Goal: Navigation & Orientation: Understand site structure

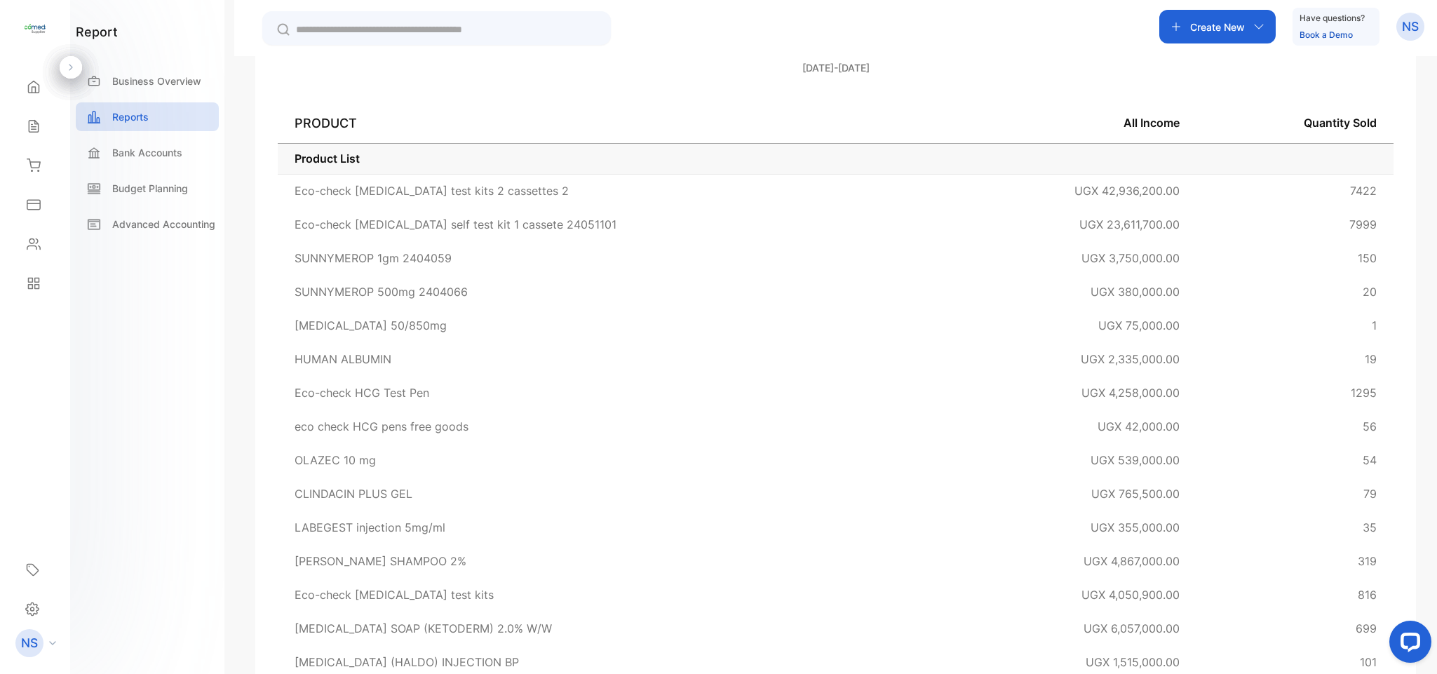
scroll to position [300, 0]
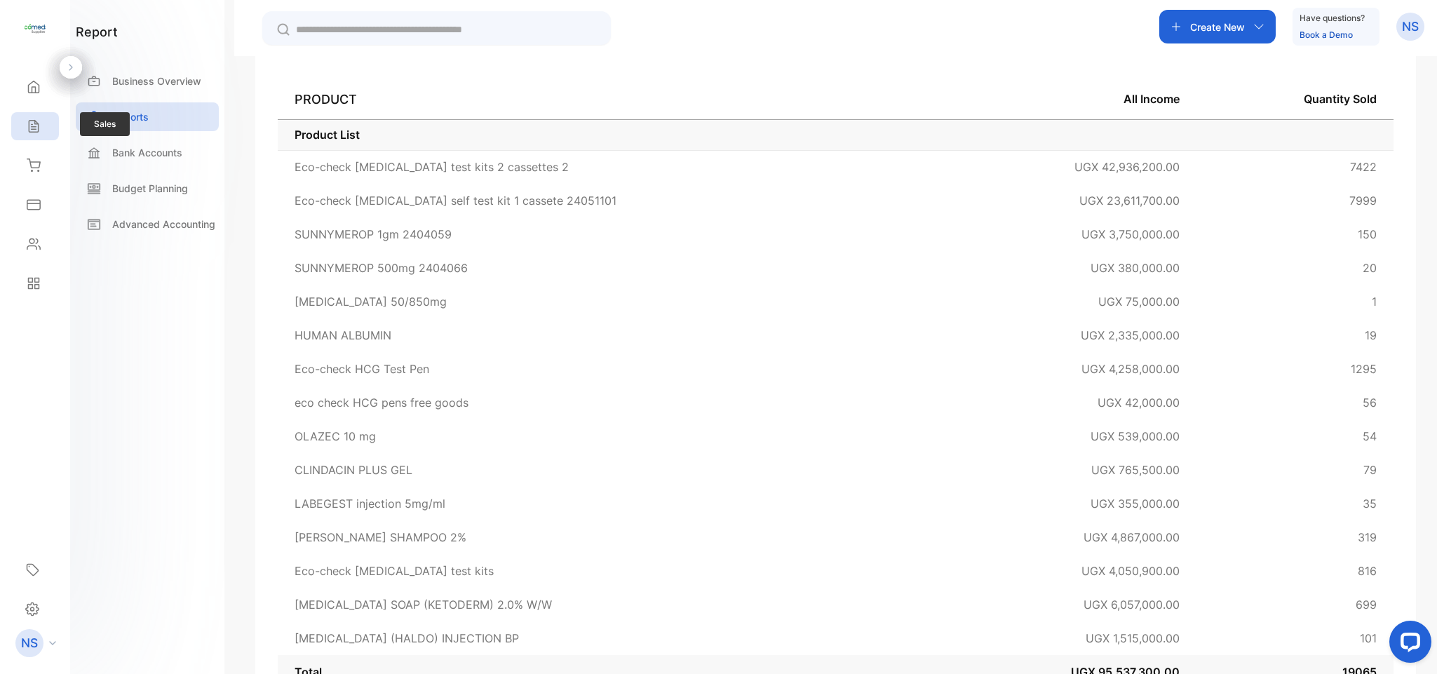
click at [21, 133] on div "Sales" at bounding box center [35, 126] width 48 height 28
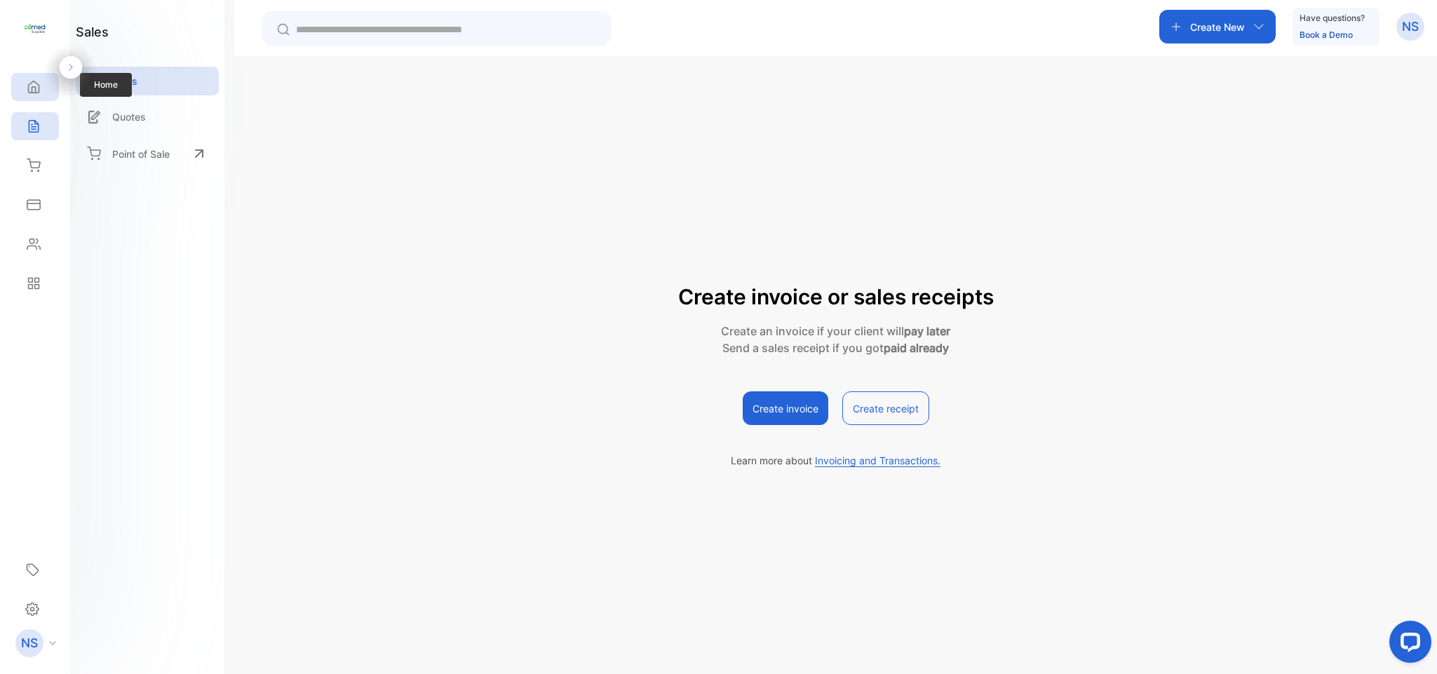
click at [15, 87] on div "Home" at bounding box center [35, 87] width 48 height 28
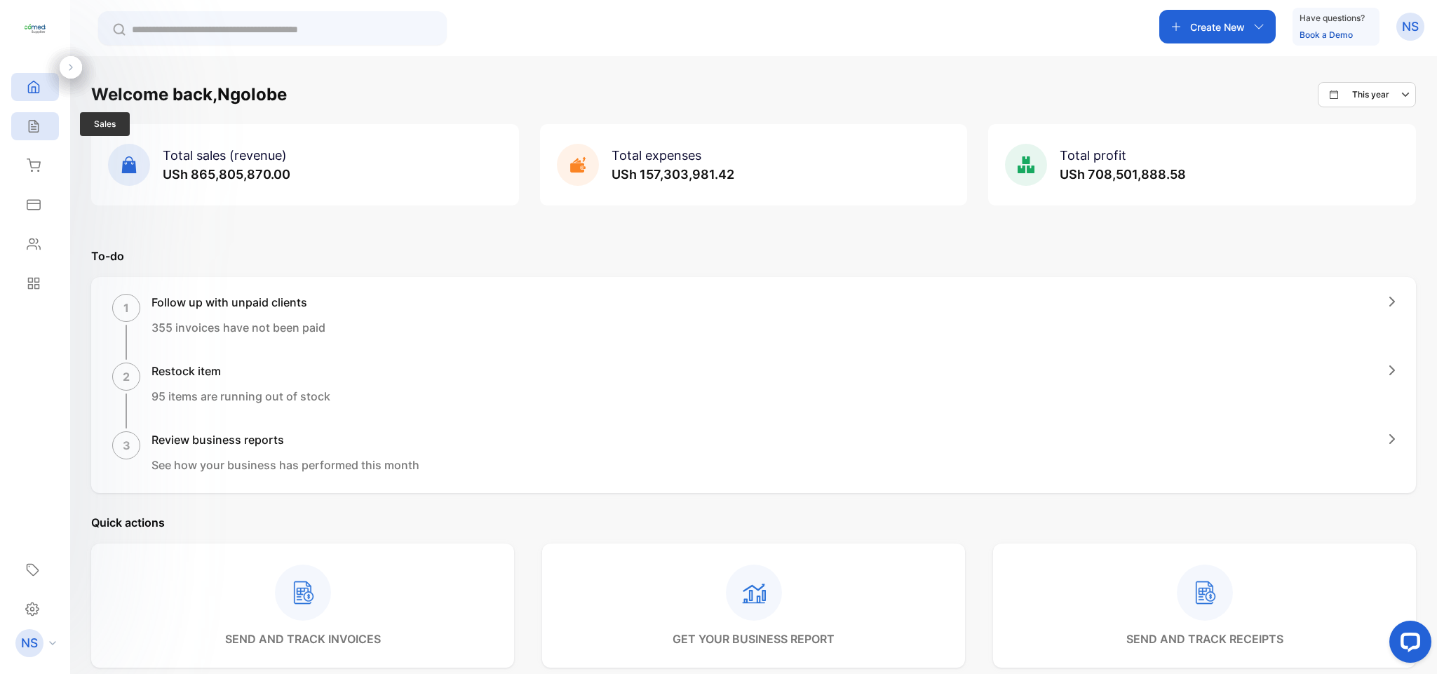
click at [27, 137] on div "Sales" at bounding box center [35, 126] width 48 height 28
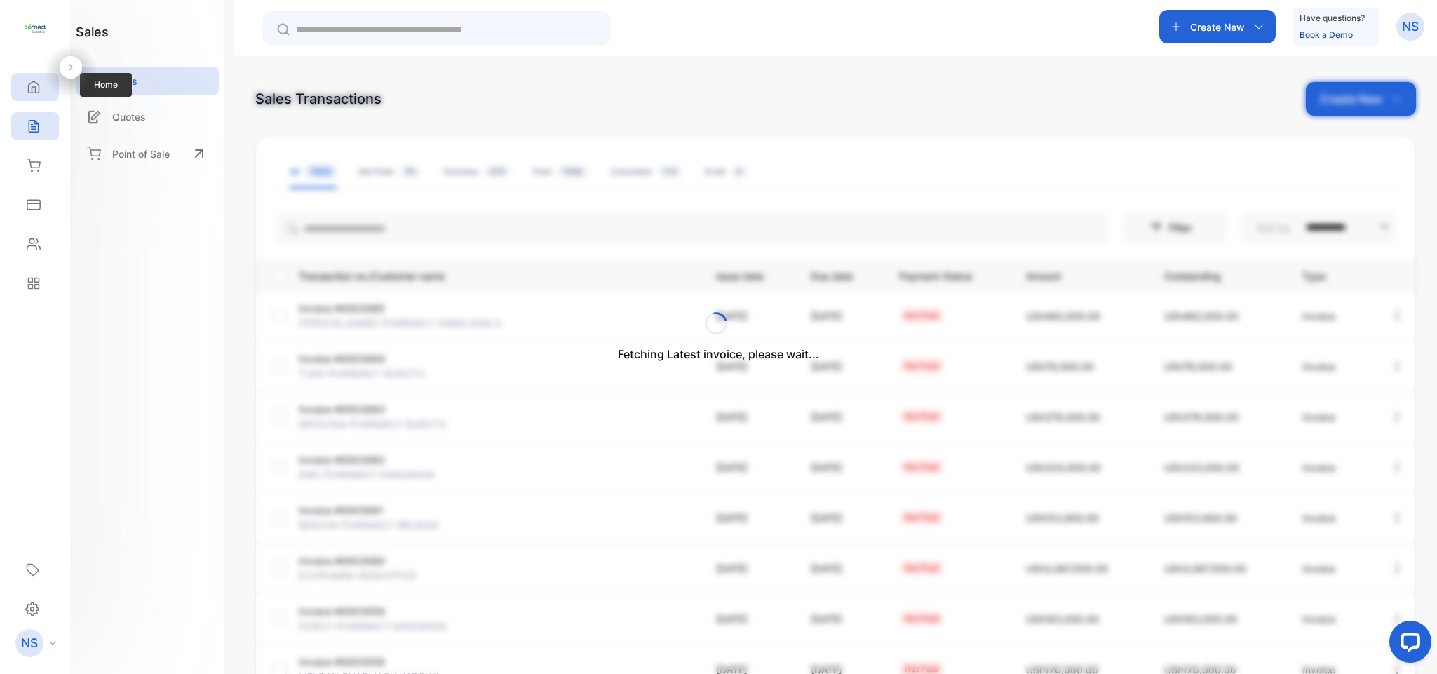
click at [36, 100] on div "Home" at bounding box center [35, 87] width 48 height 28
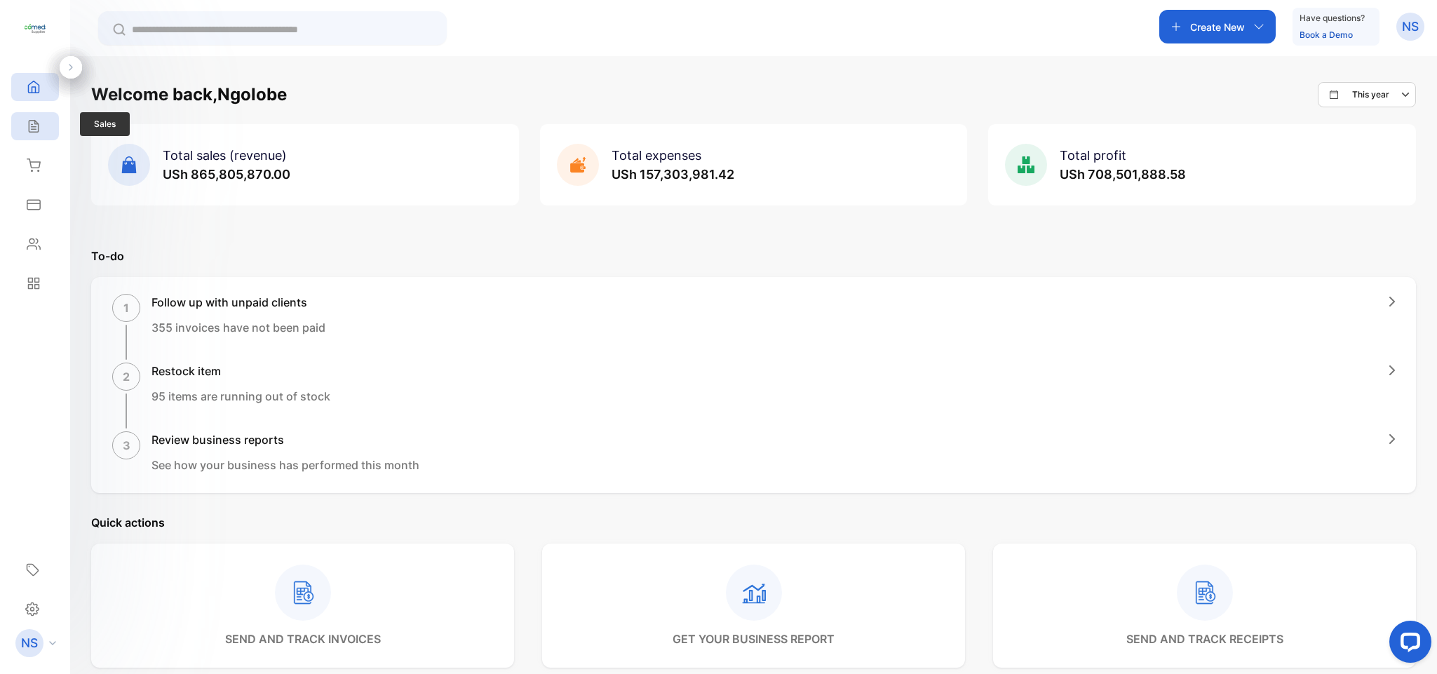
click at [36, 131] on icon at bounding box center [34, 126] width 14 height 14
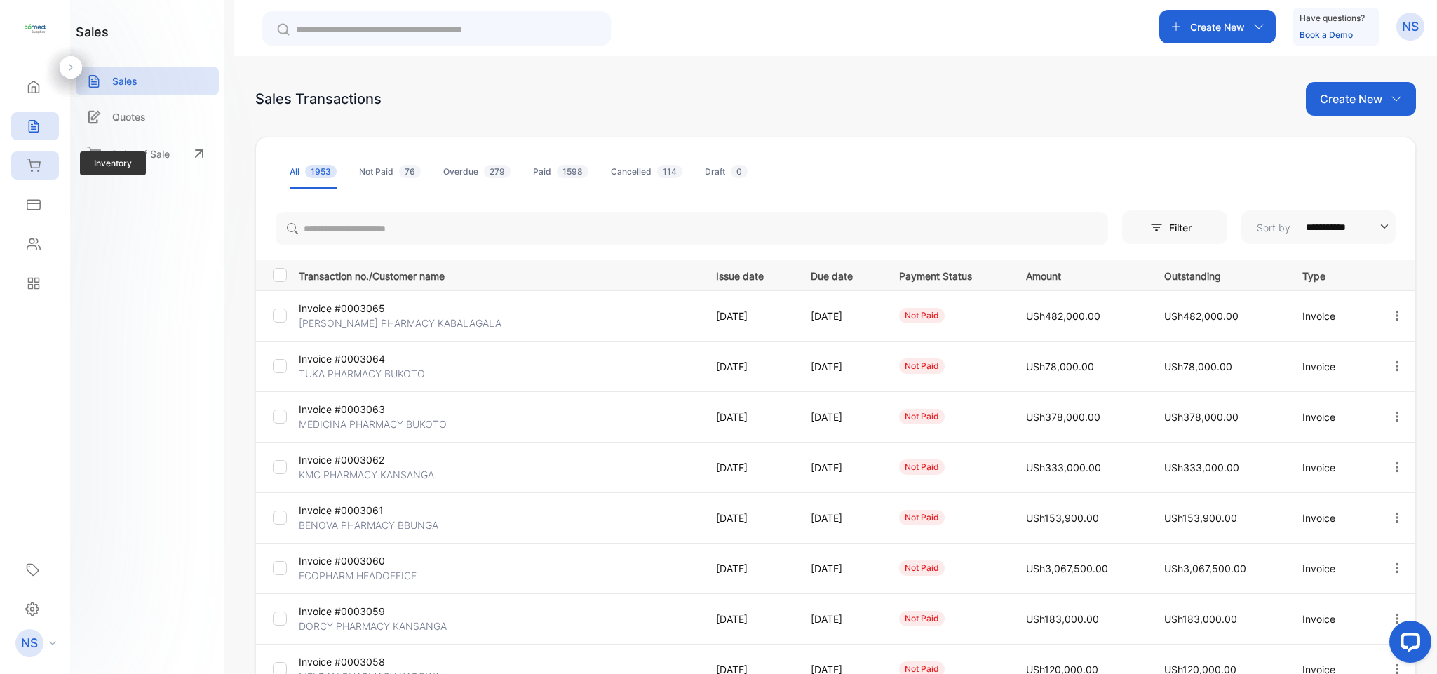
click at [39, 154] on div "Inventory" at bounding box center [35, 166] width 48 height 28
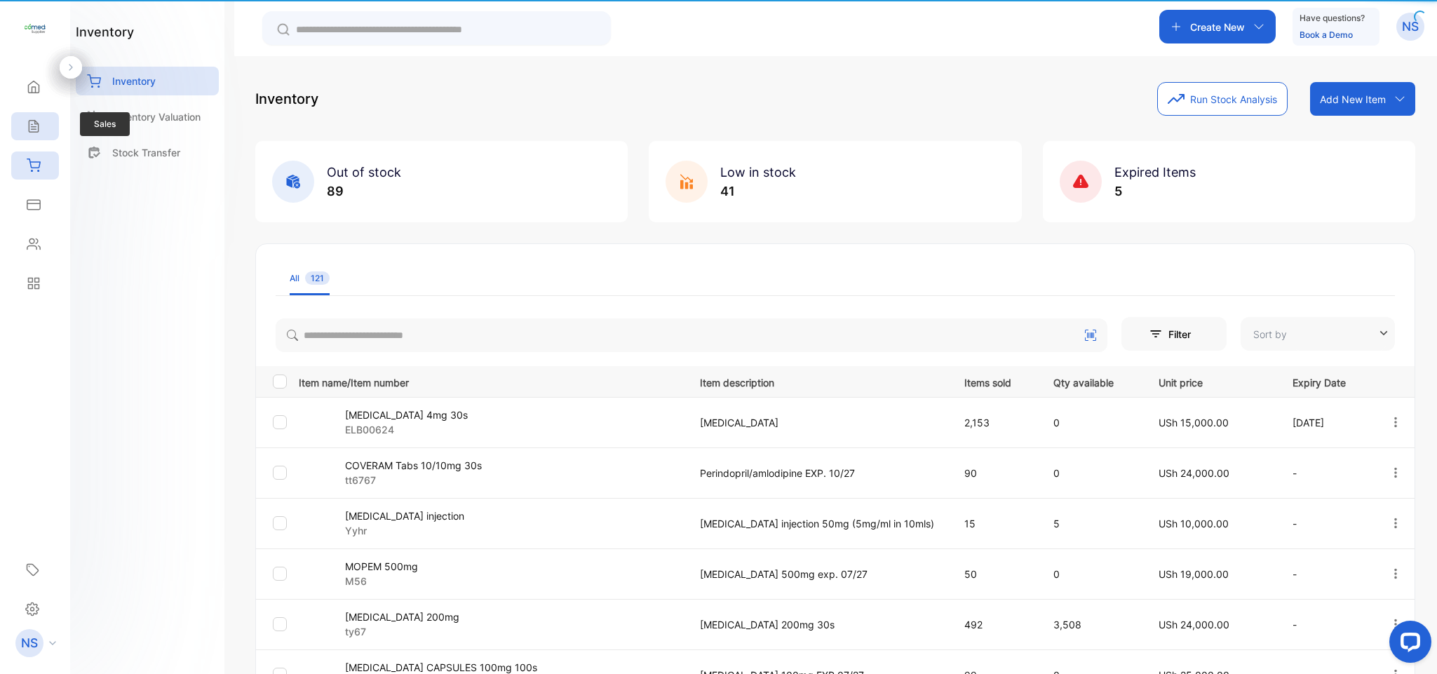
type input "**********"
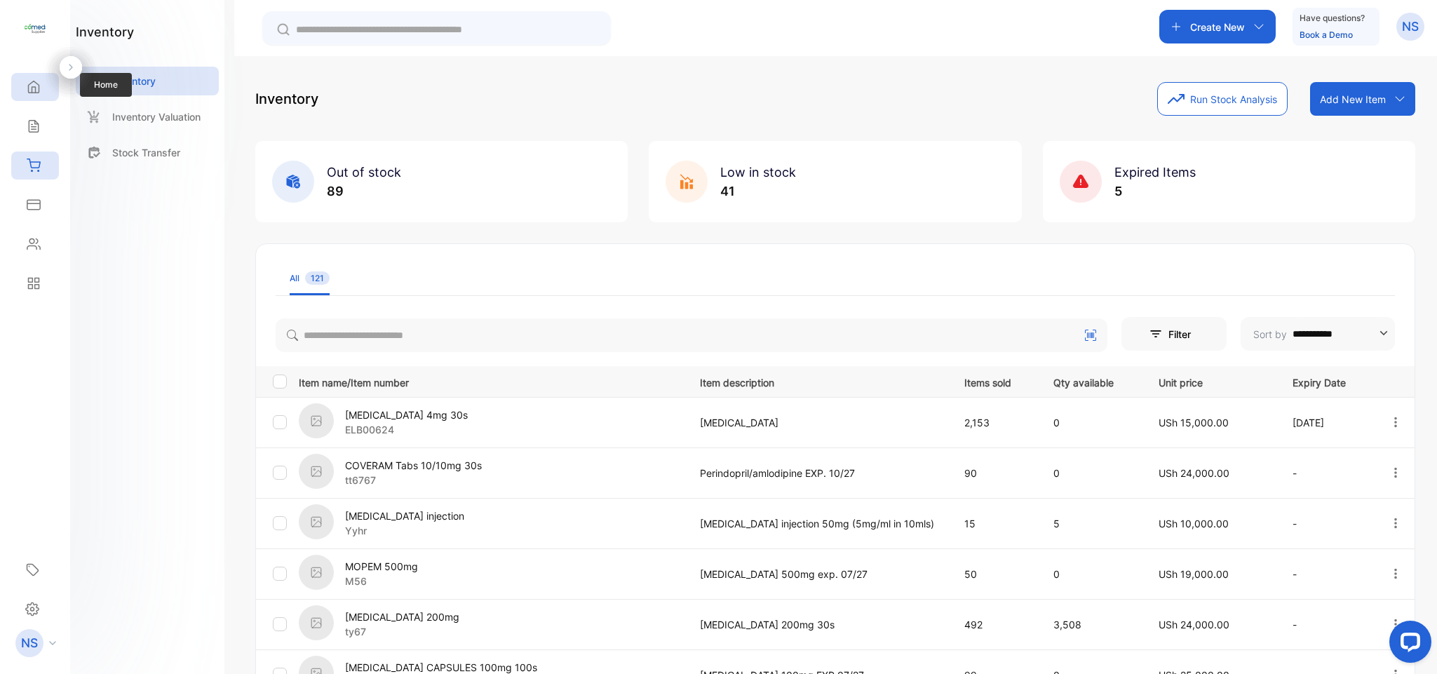
click at [32, 101] on div "Home" at bounding box center [35, 87] width 48 height 28
